Goal: Transaction & Acquisition: Book appointment/travel/reservation

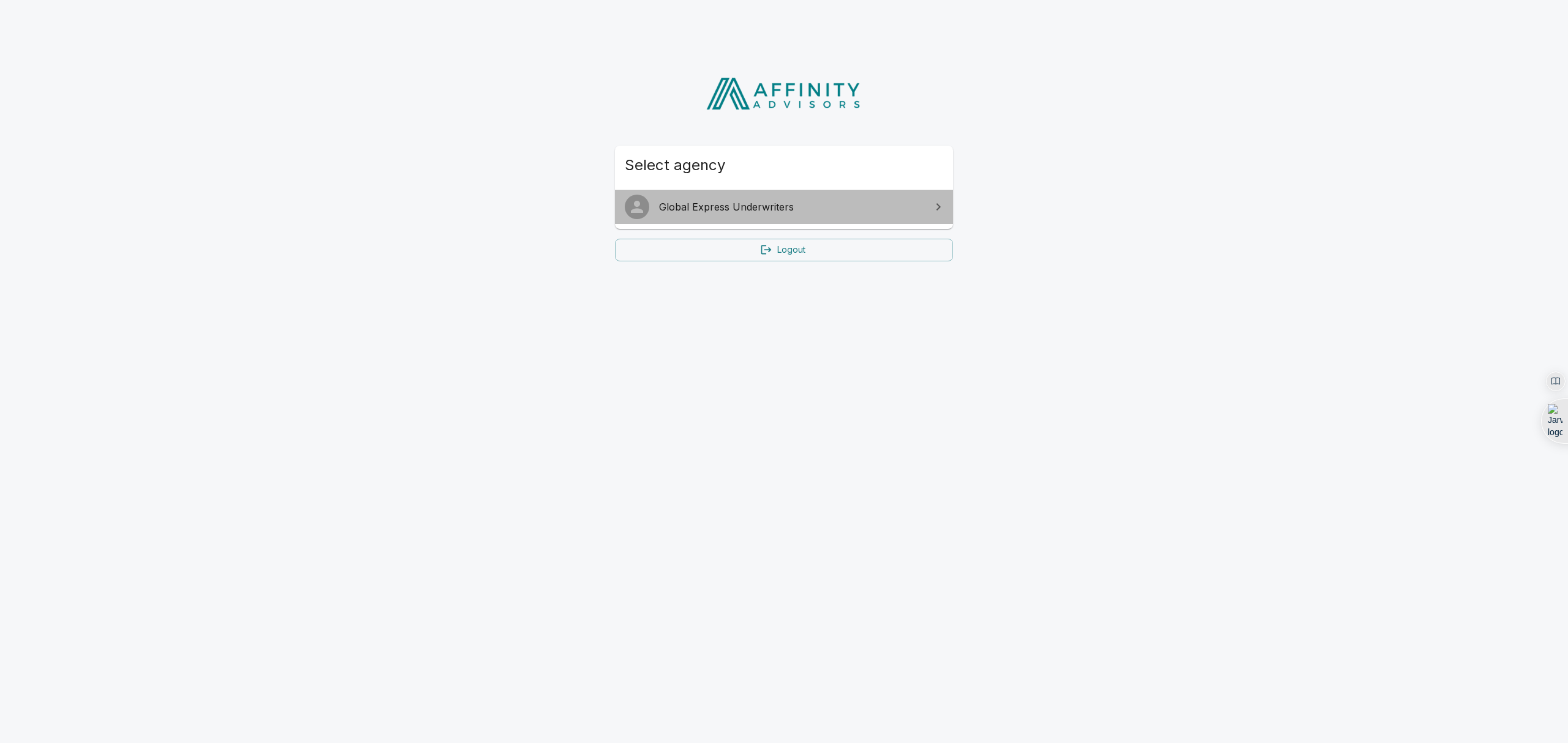
click at [726, 201] on span "Global Express Underwriters" at bounding box center [791, 207] width 264 height 15
click at [816, 206] on span "Global Express Underwriters" at bounding box center [791, 207] width 264 height 15
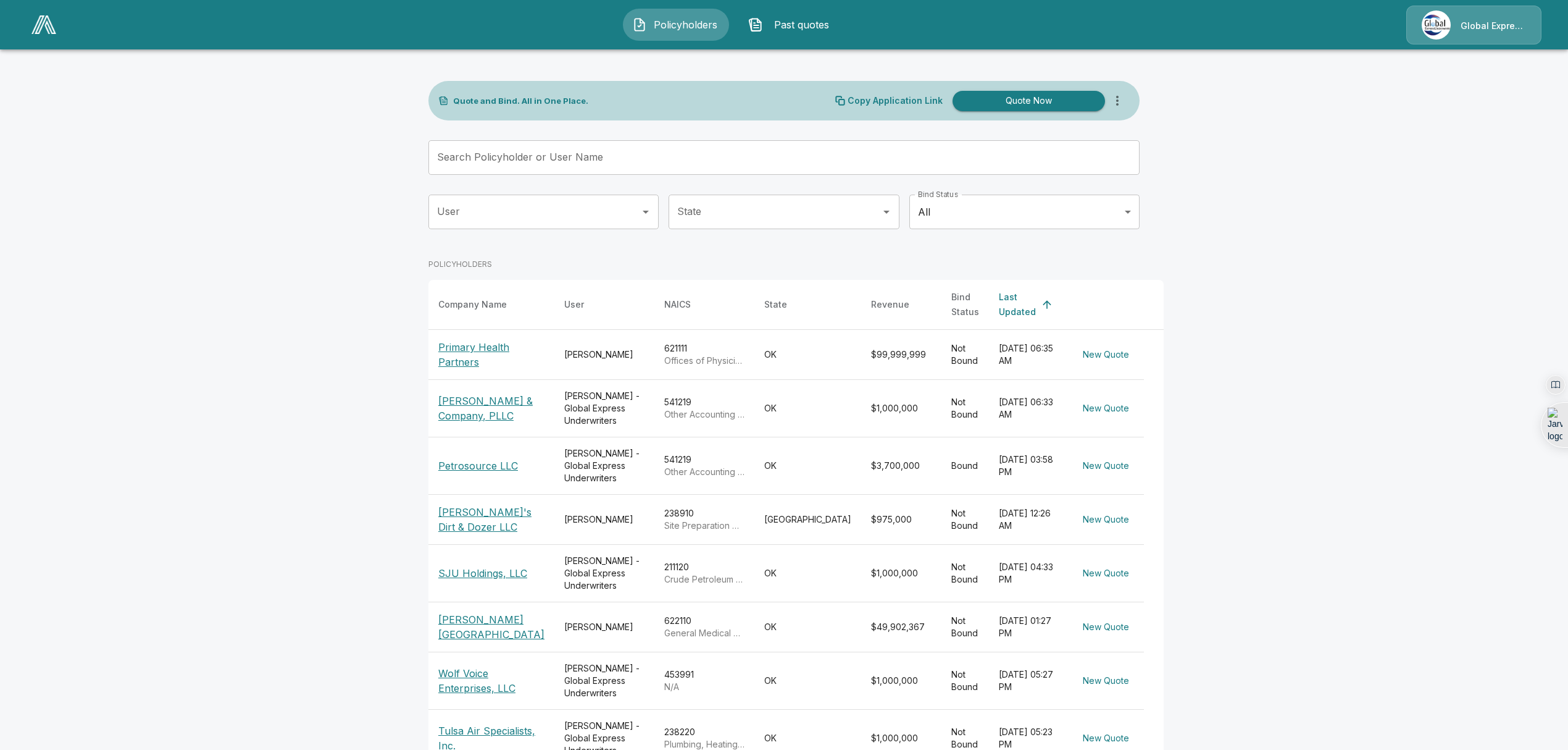
click at [779, 161] on input "Search Policyholder or User Name" at bounding box center [777, 158] width 697 height 35
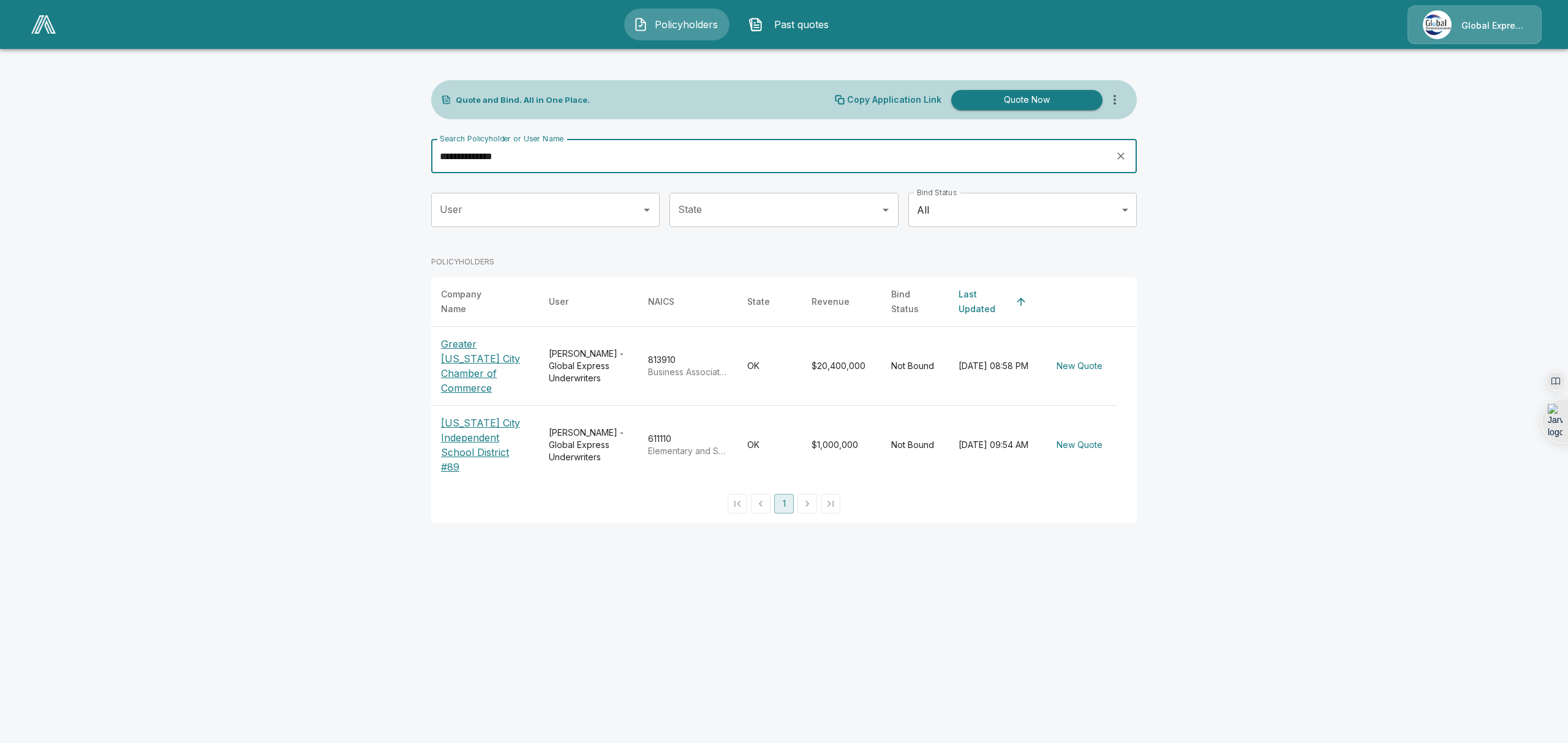
type input "**********"
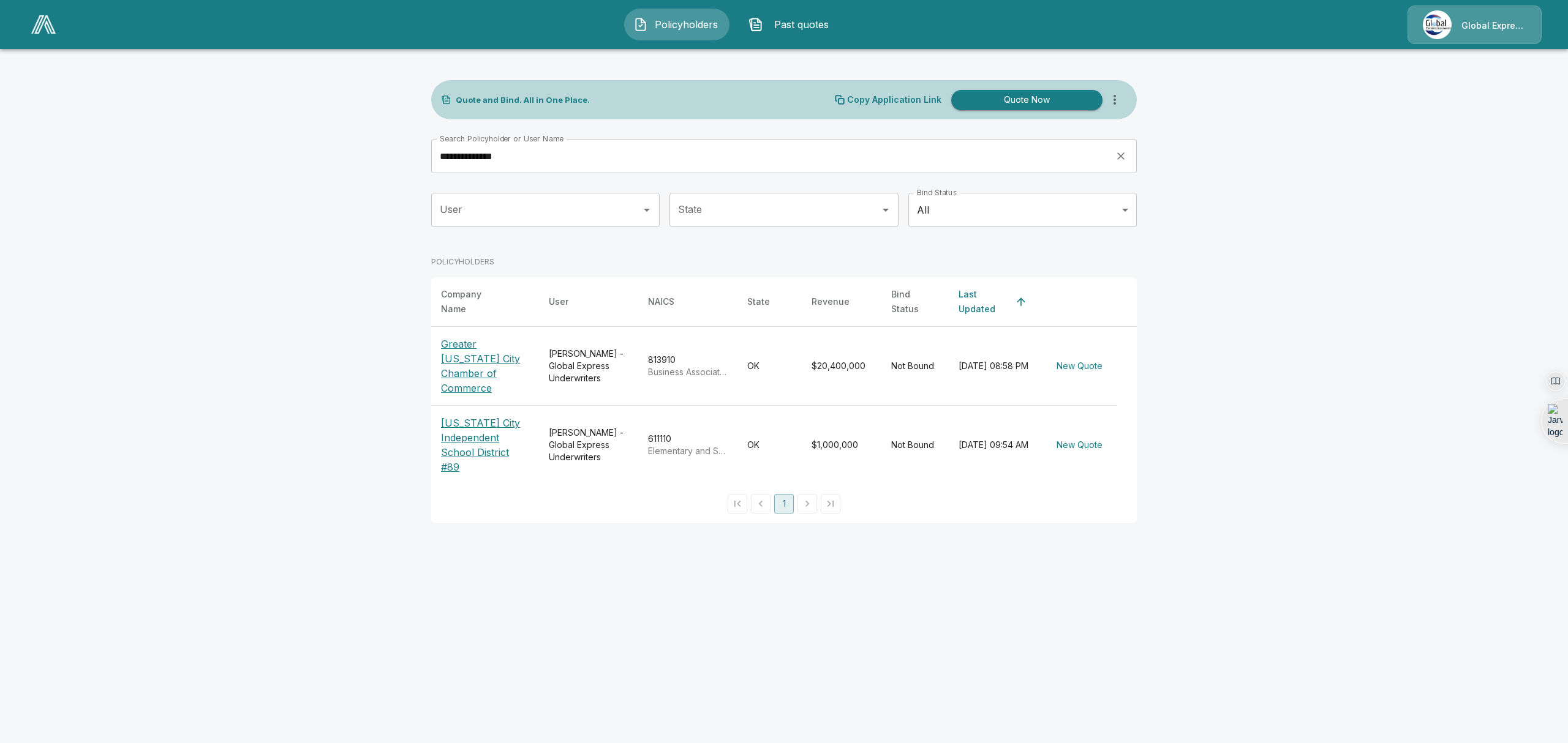
click at [486, 353] on p "Greater [US_STATE] City Chamber of Commerce" at bounding box center [484, 366] width 88 height 59
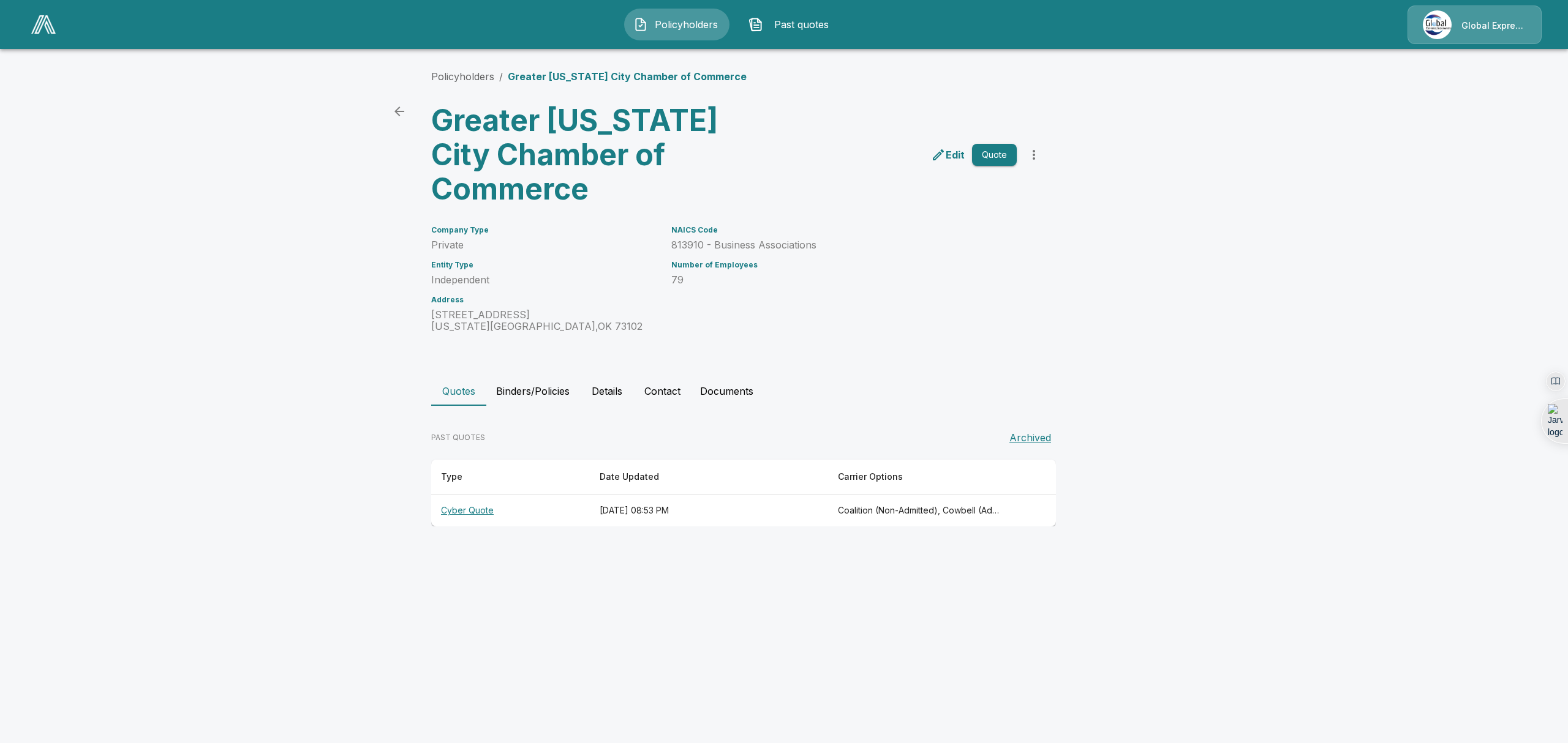
click at [473, 510] on th "Cyber Quote" at bounding box center [510, 510] width 158 height 32
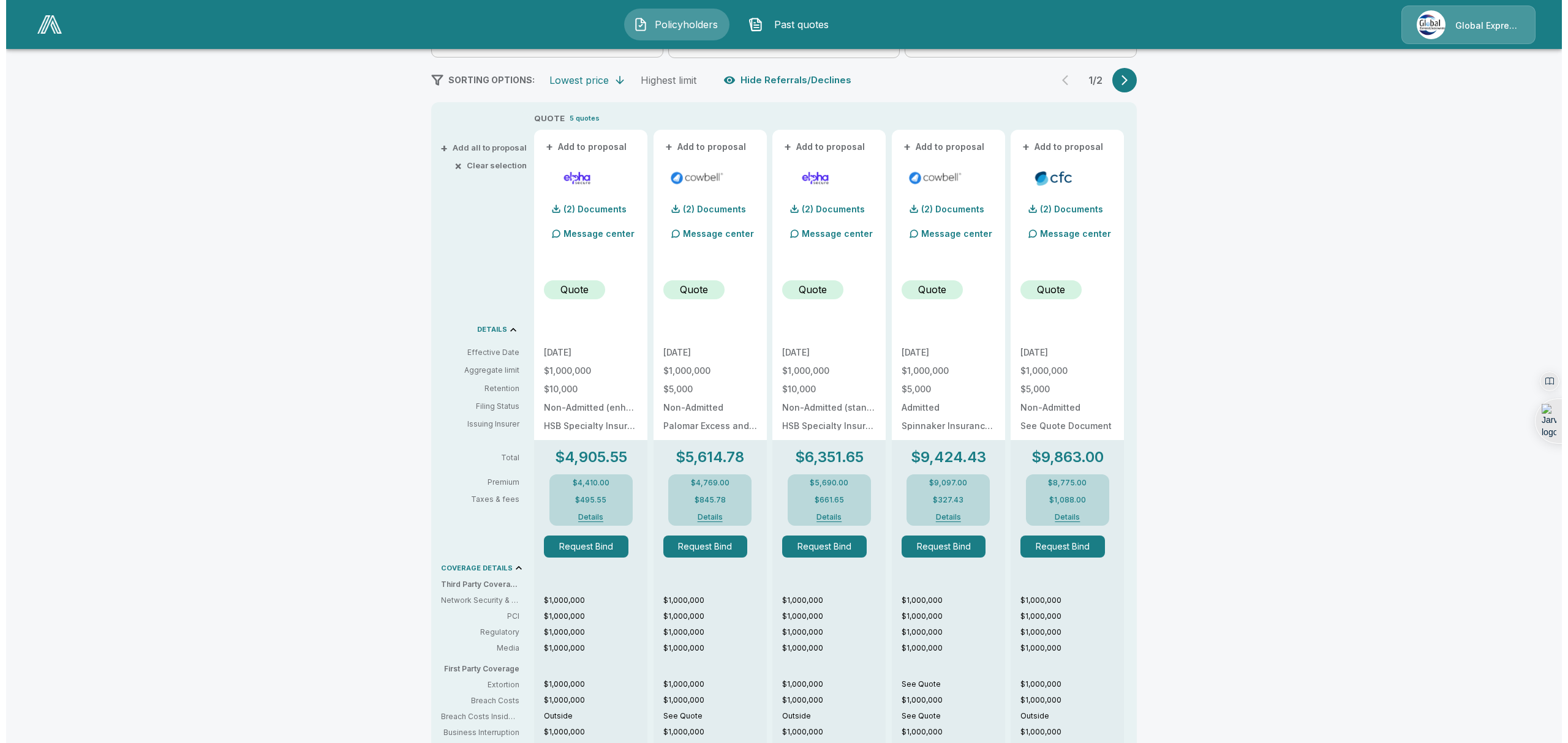
scroll to position [208, 0]
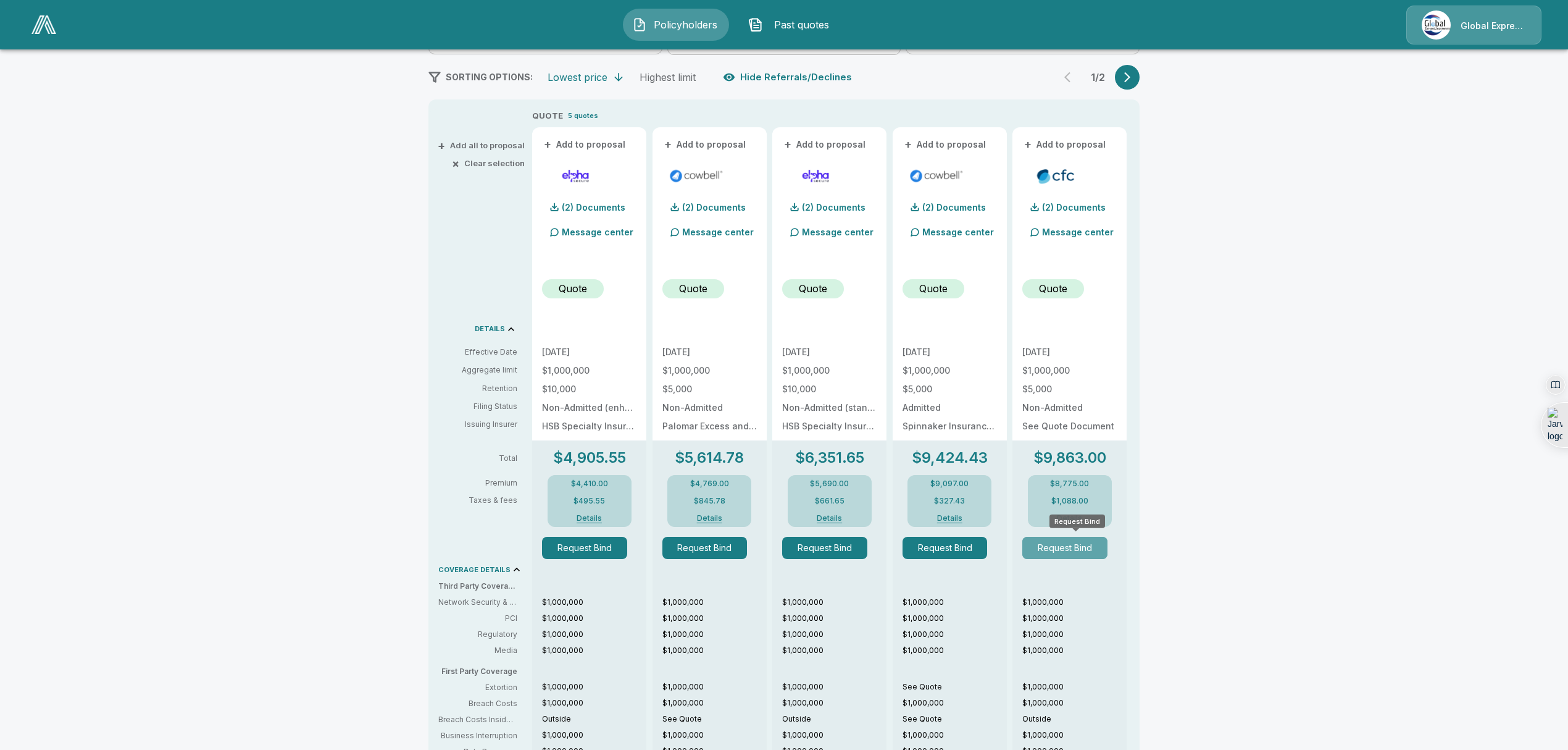
click at [1062, 547] on button "Request Bind" at bounding box center [1065, 548] width 86 height 22
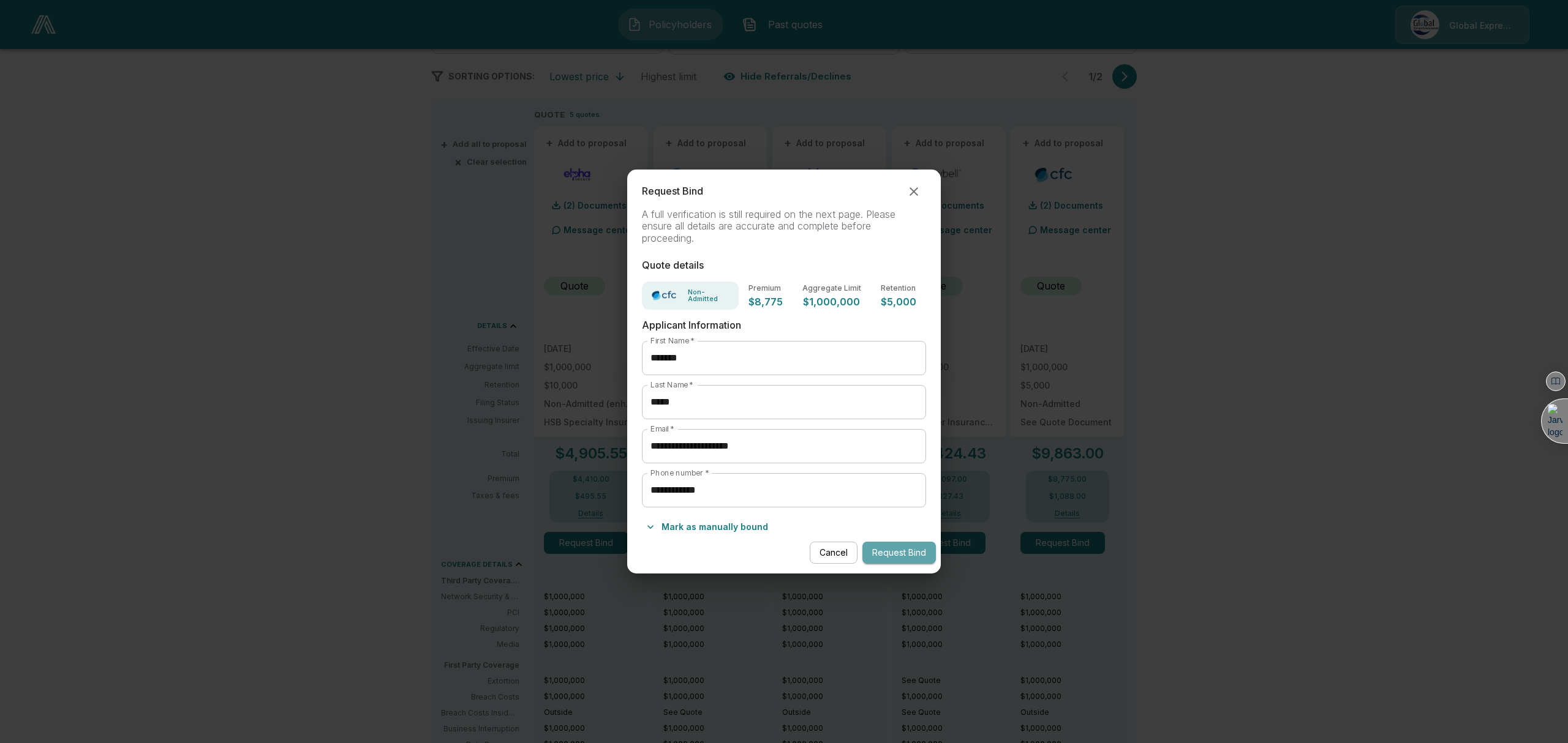
click at [899, 551] on button "Request Bind" at bounding box center [899, 553] width 74 height 23
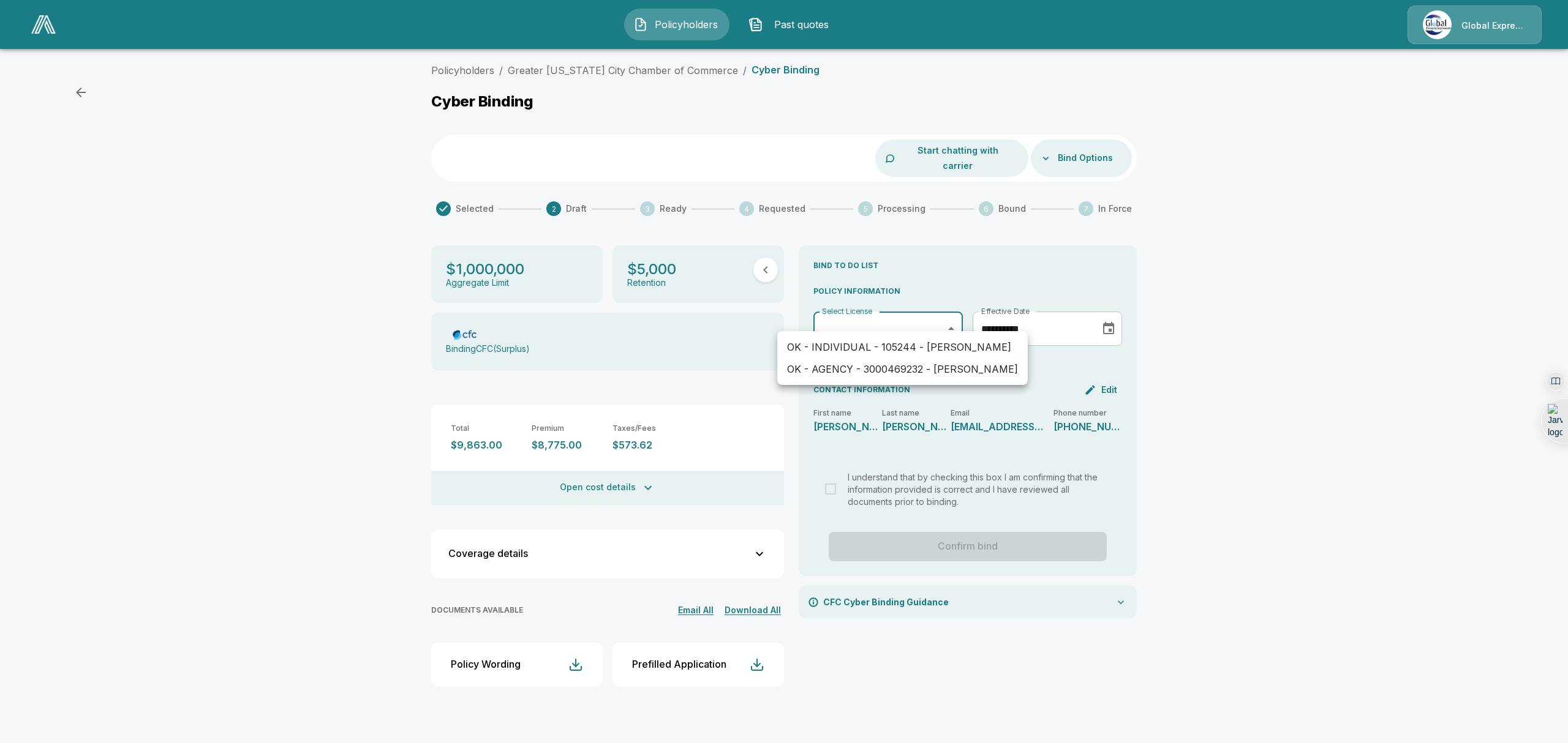
click at [833, 324] on body "Policyholders Past quotes Global Express Underwriters Policyholders / Greater […" at bounding box center [784, 356] width 1568 height 711
click at [833, 344] on li "OK - INDIVIDUAL - 105244 - [PERSON_NAME]" at bounding box center [903, 347] width 251 height 22
type input "**********"
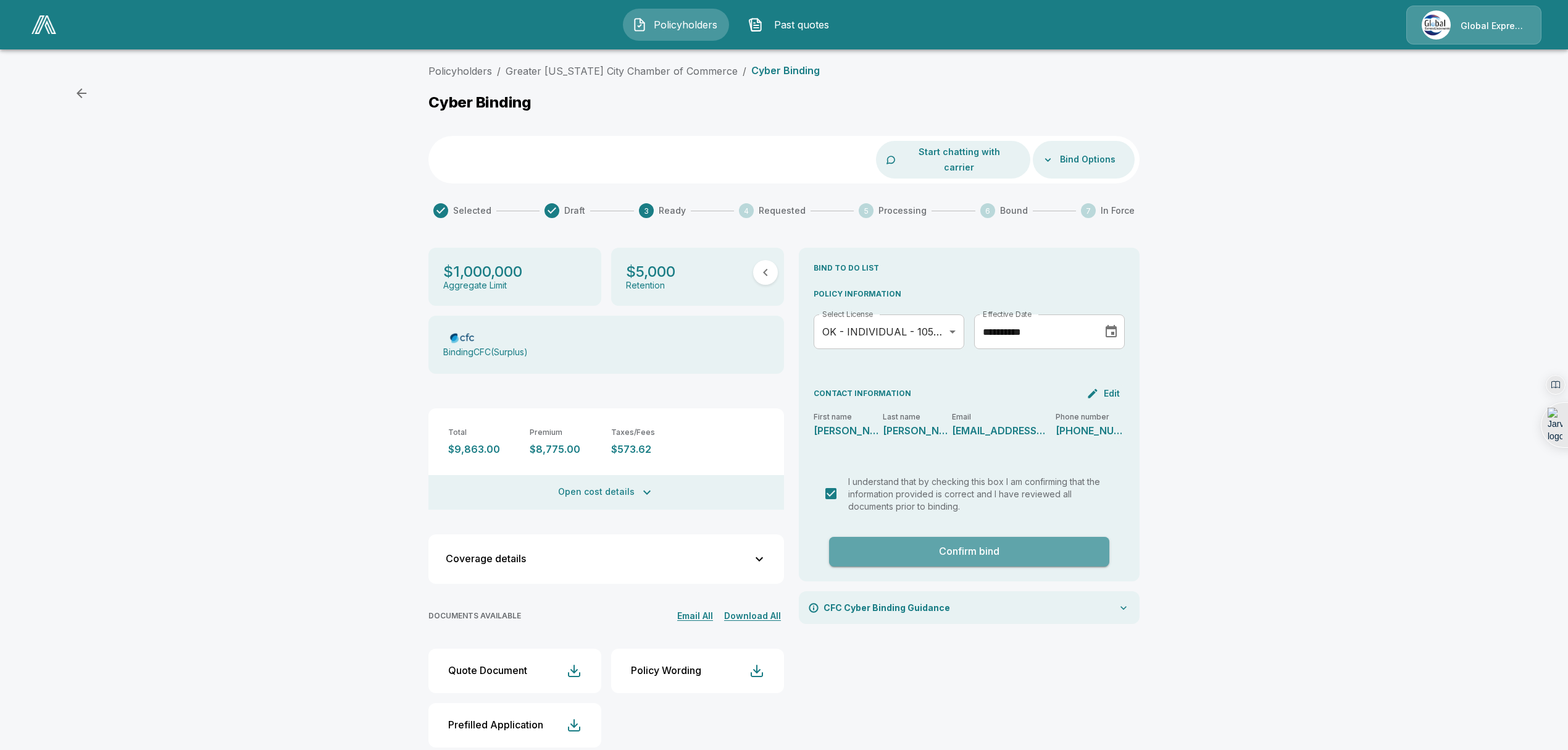
click at [973, 540] on button "Confirm bind" at bounding box center [969, 552] width 280 height 30
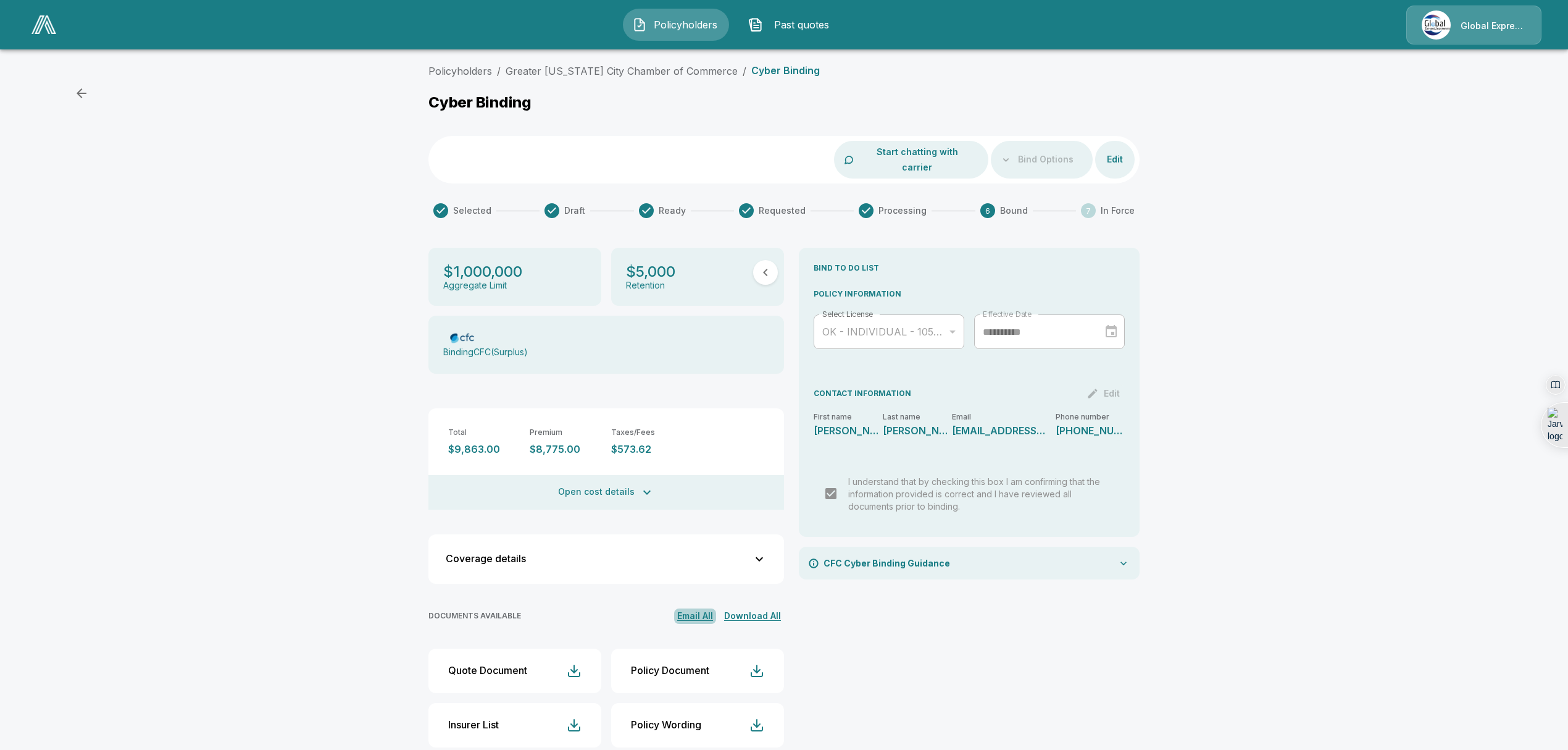
click at [703, 608] on button "Email All" at bounding box center [694, 616] width 42 height 15
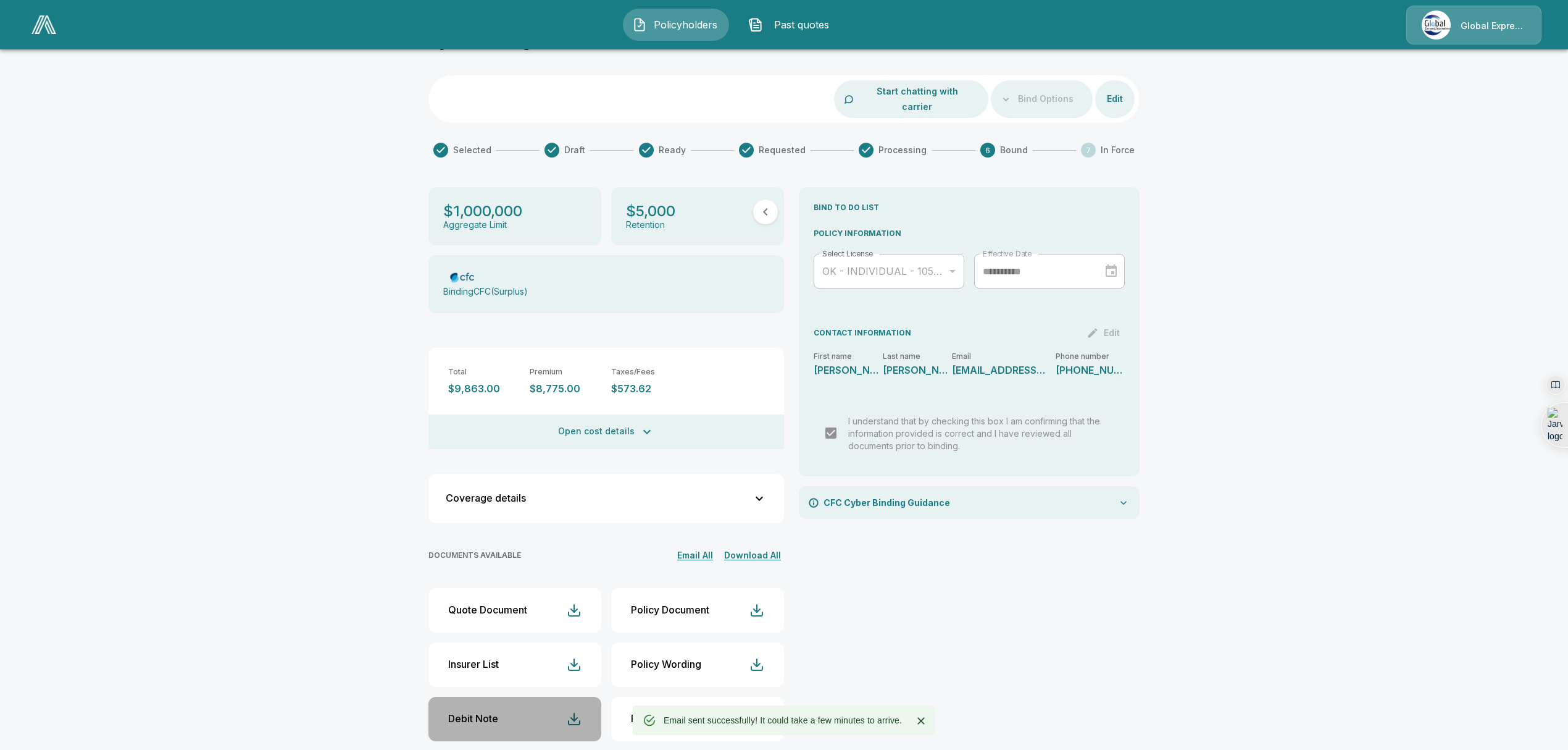
click at [505, 703] on button "Debit Note" at bounding box center [515, 719] width 173 height 45
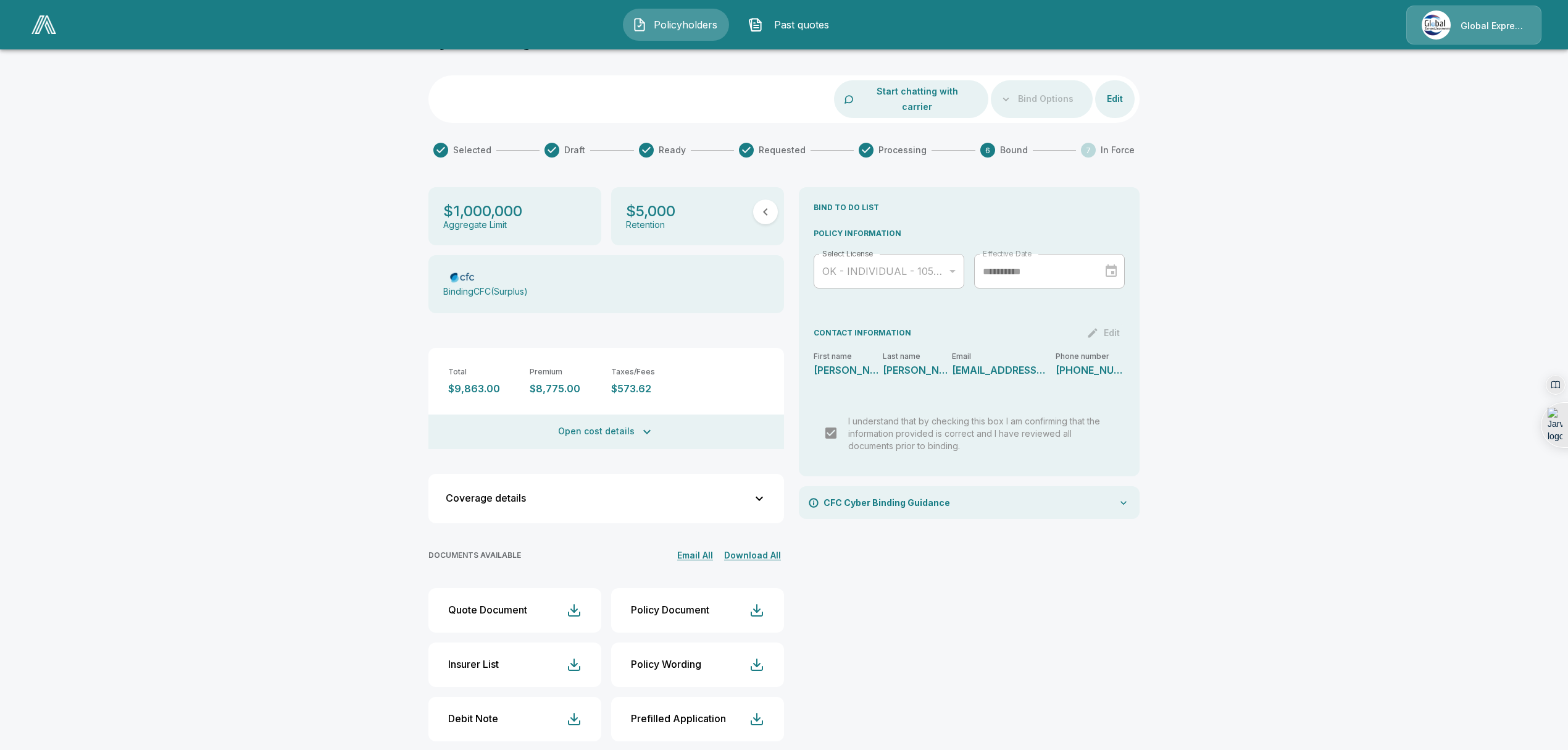
click at [1417, 282] on div "Policyholders / Greater Oklahoma City Chamber of Commerce / Cyber Binding Cyber…" at bounding box center [784, 383] width 1568 height 768
click at [752, 548] on button "Download All" at bounding box center [752, 555] width 63 height 15
click at [761, 548] on button "Download All" at bounding box center [752, 555] width 63 height 15
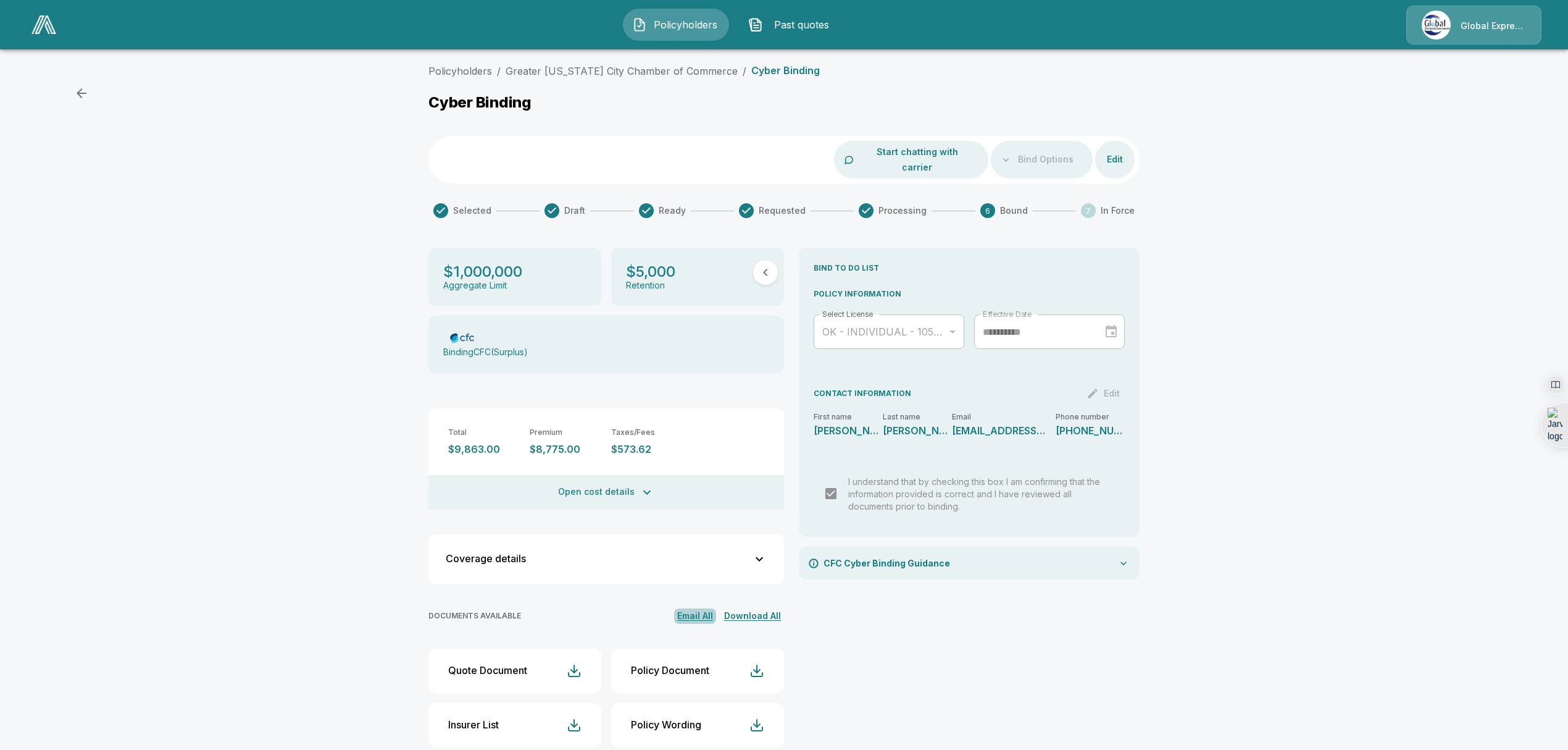
click at [697, 608] on button "Email All" at bounding box center [694, 616] width 42 height 15
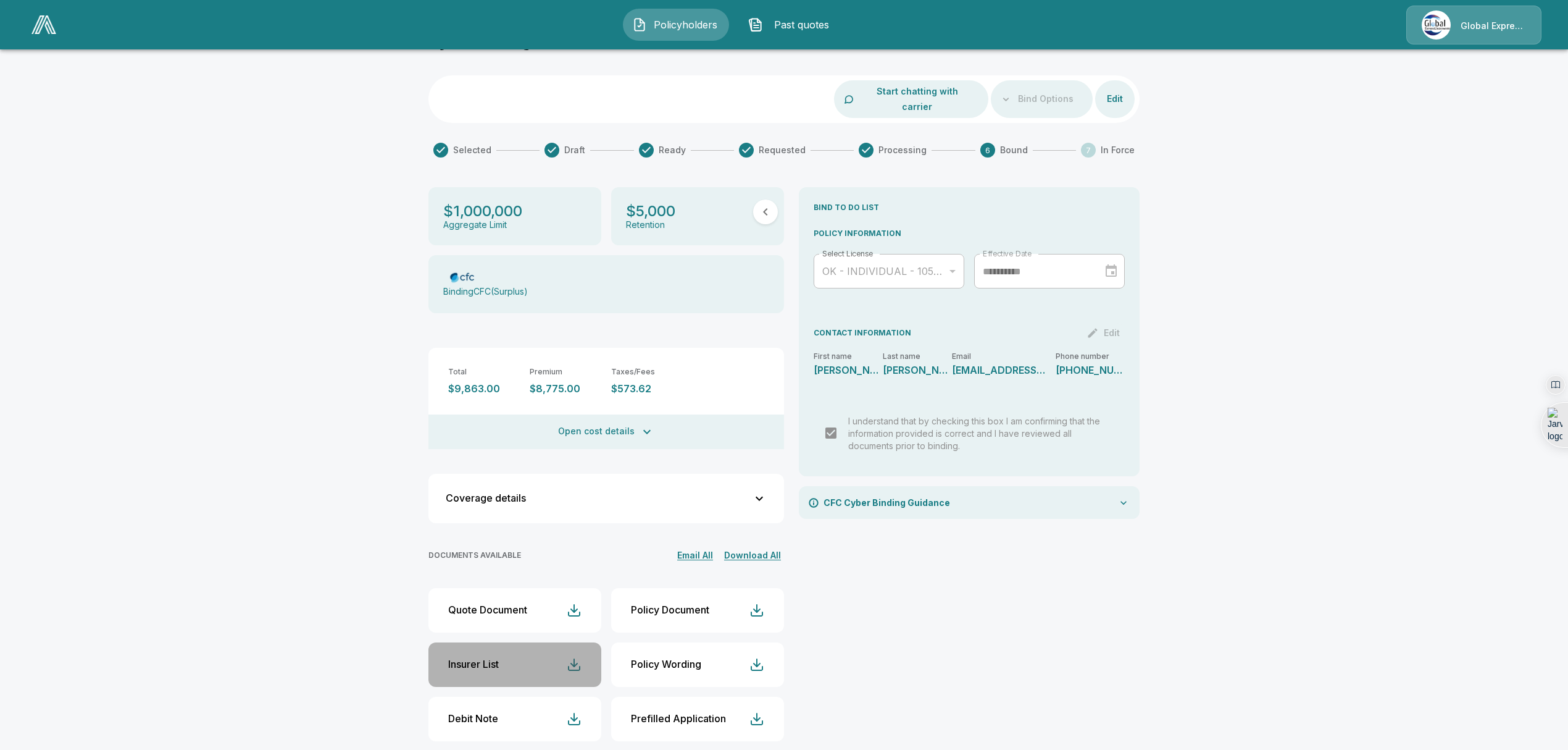
click at [578, 658] on div "button" at bounding box center [575, 665] width 15 height 15
click at [581, 711] on div "button" at bounding box center [575, 719] width 15 height 15
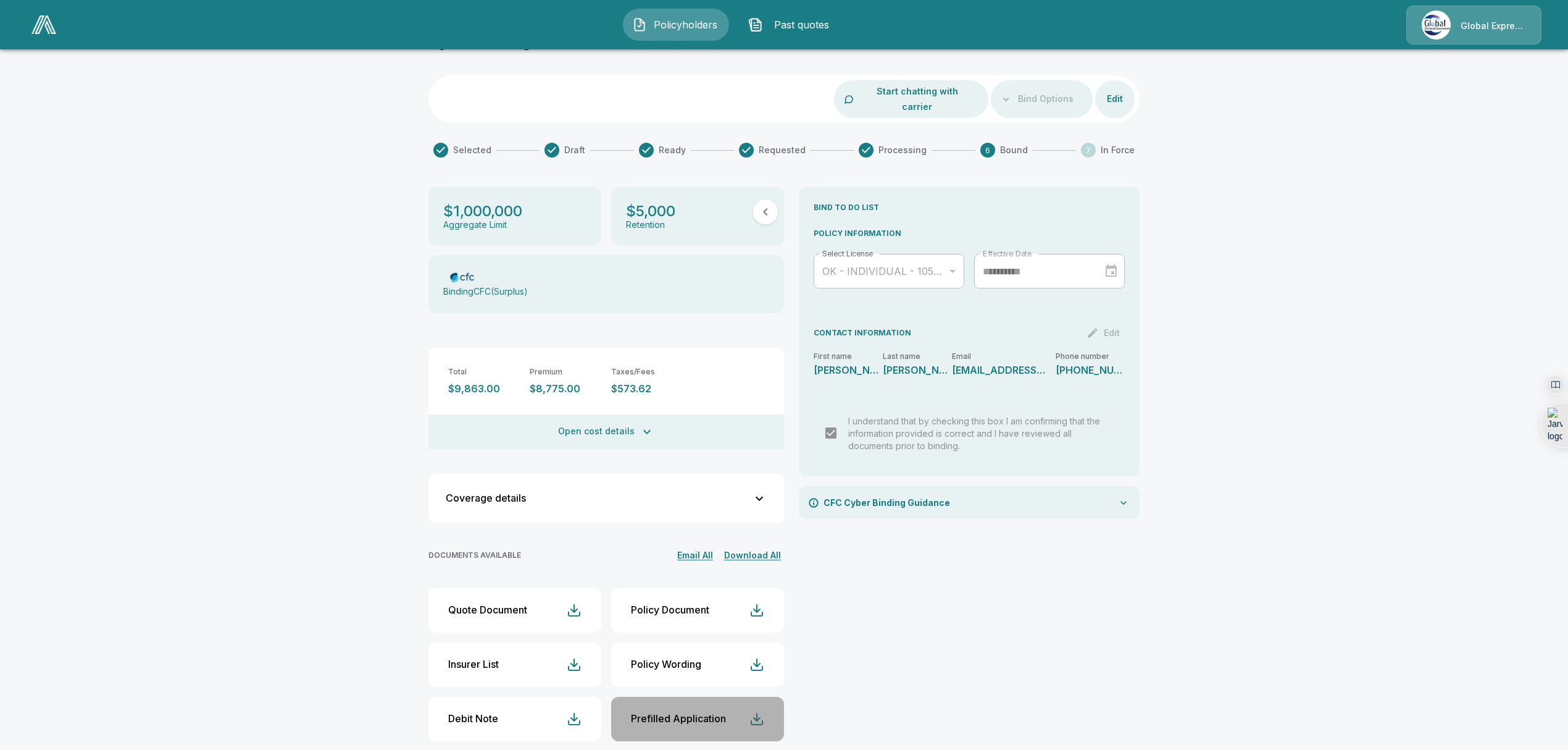
click at [765, 711] on div "button" at bounding box center [757, 719] width 15 height 15
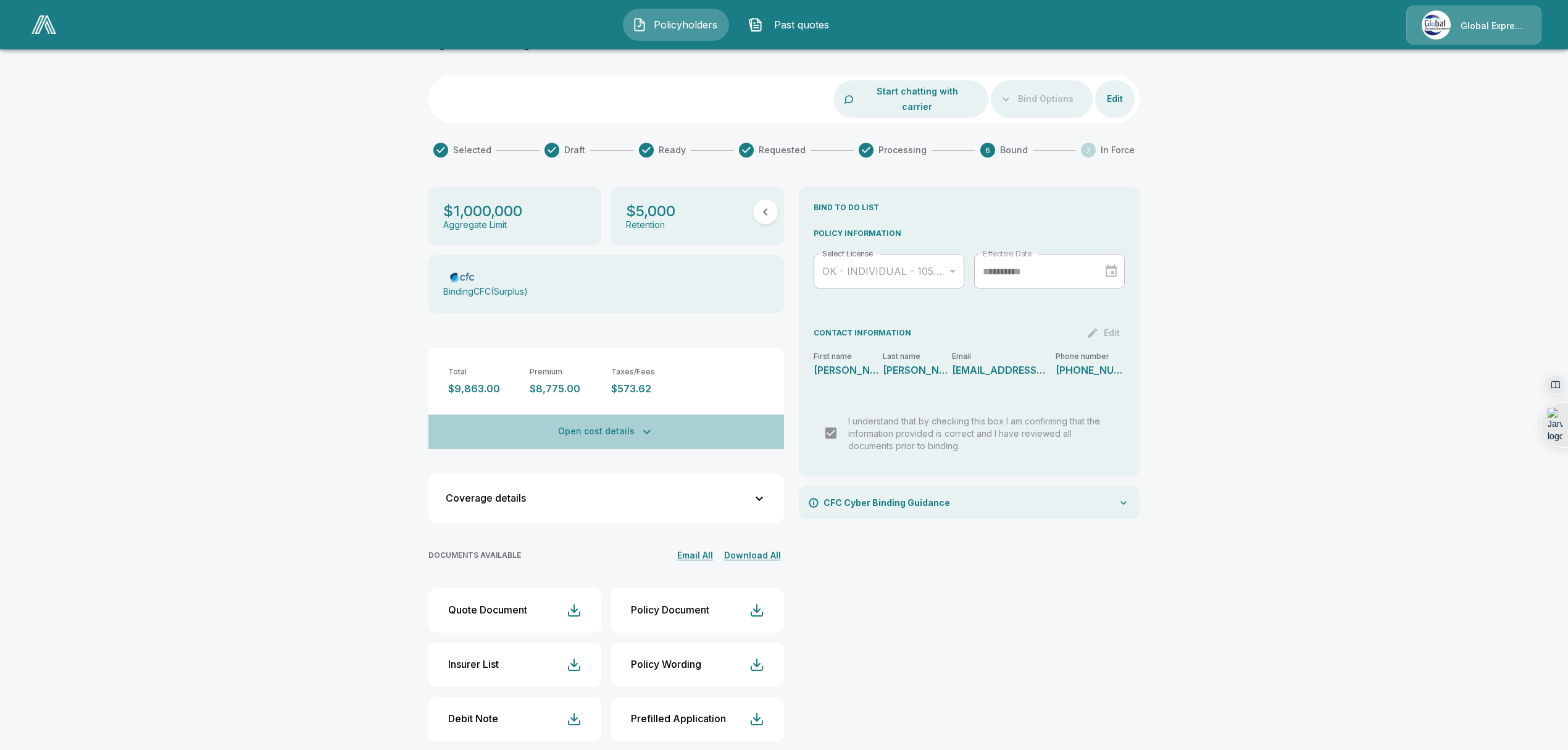
click at [651, 430] on icon "button" at bounding box center [647, 433] width 8 height 5
